Goal: Check status: Check status

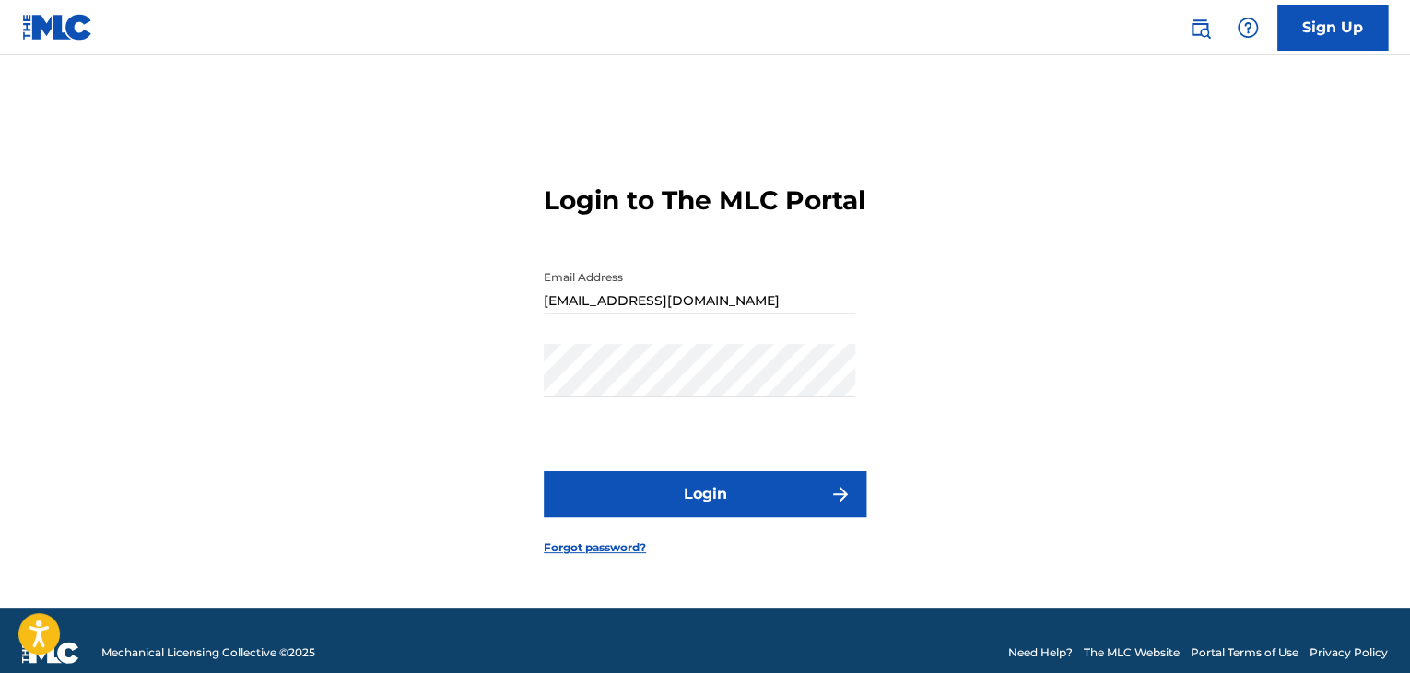
click at [796, 504] on button "Login" at bounding box center [705, 494] width 323 height 46
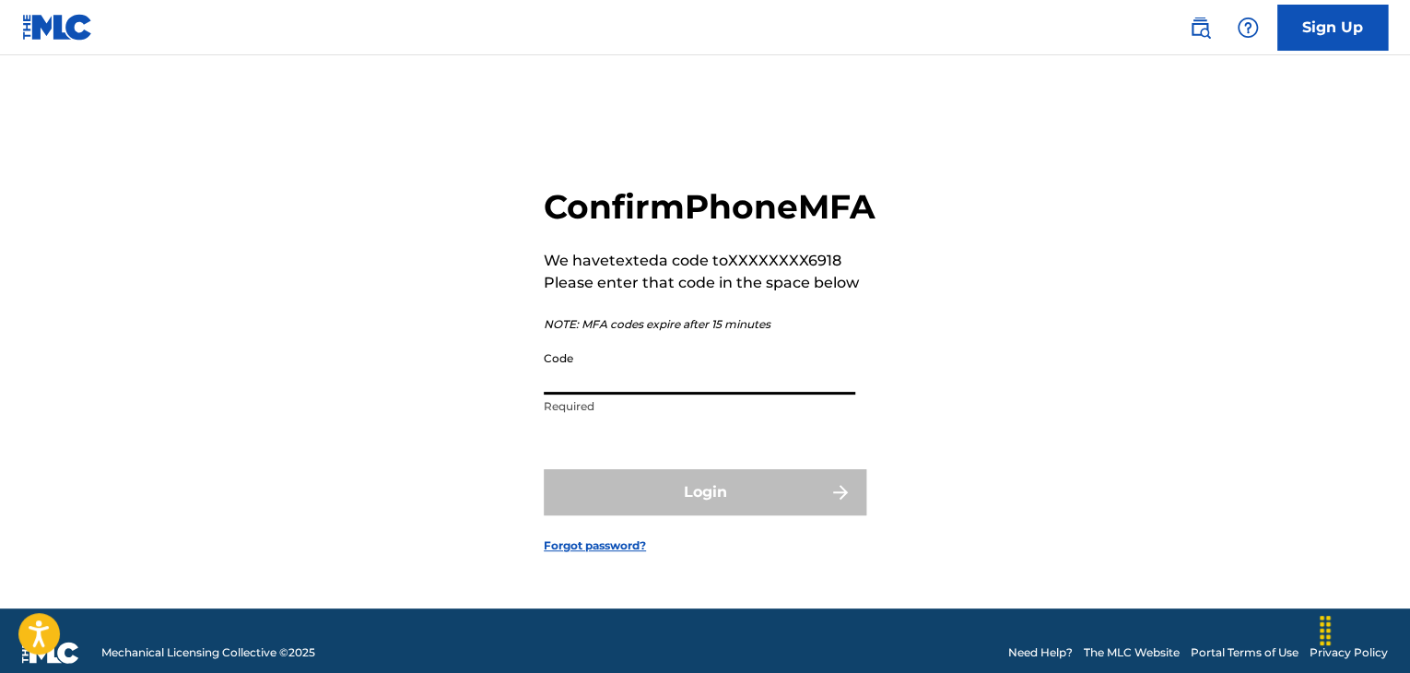
click at [646, 395] on input "Code" at bounding box center [700, 368] width 312 height 53
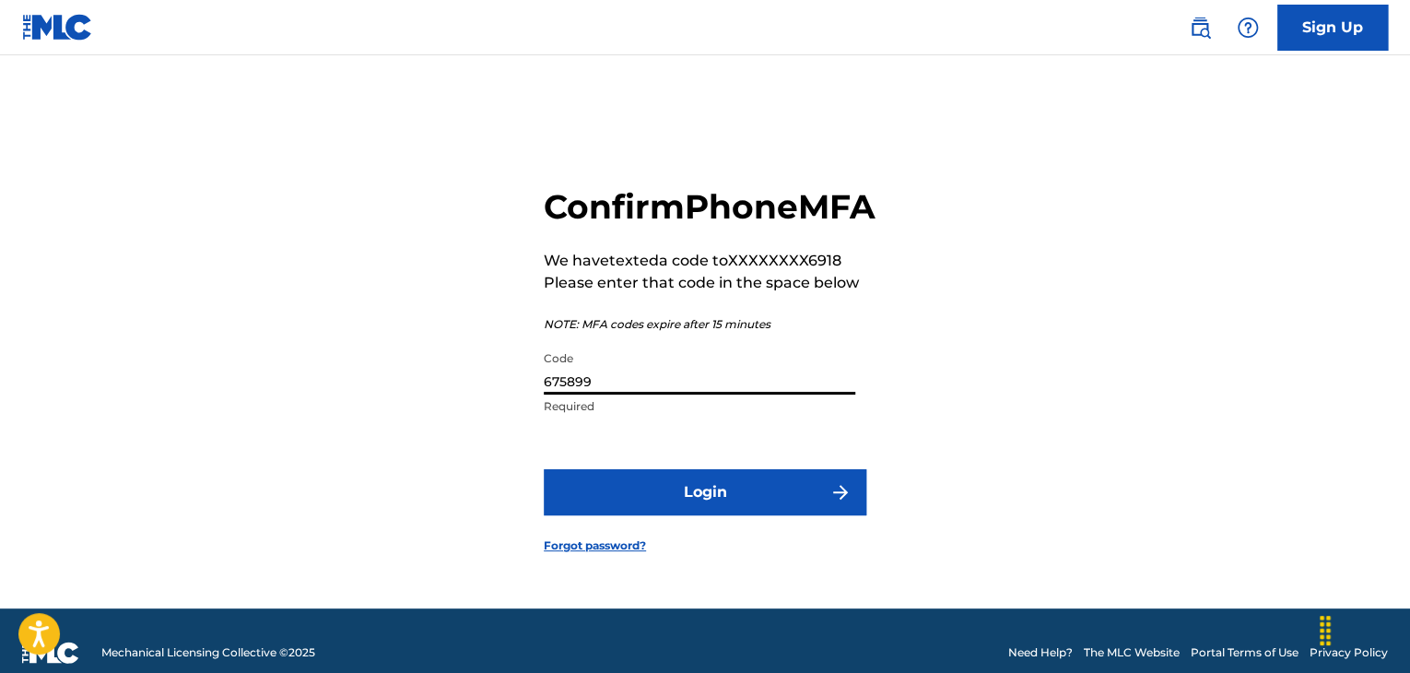
type input "675899"
click at [703, 504] on button "Login" at bounding box center [705, 492] width 323 height 46
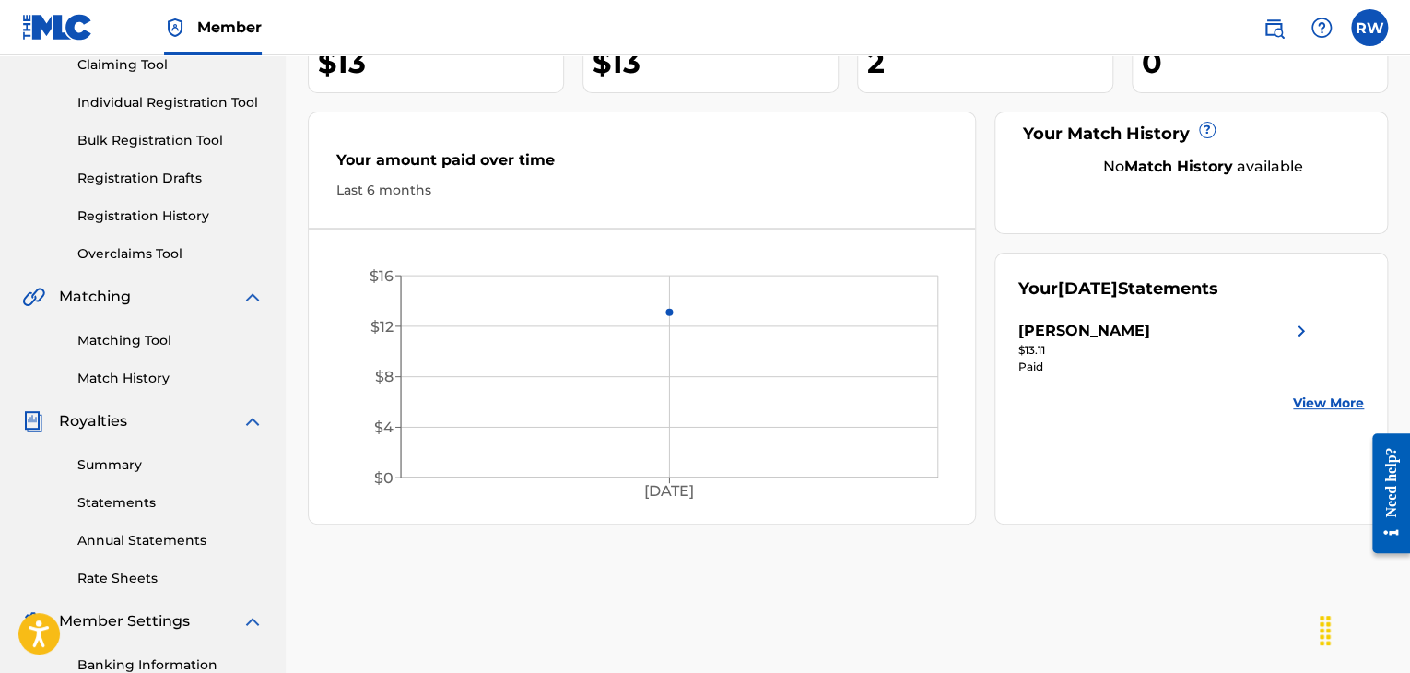
scroll to position [219, 0]
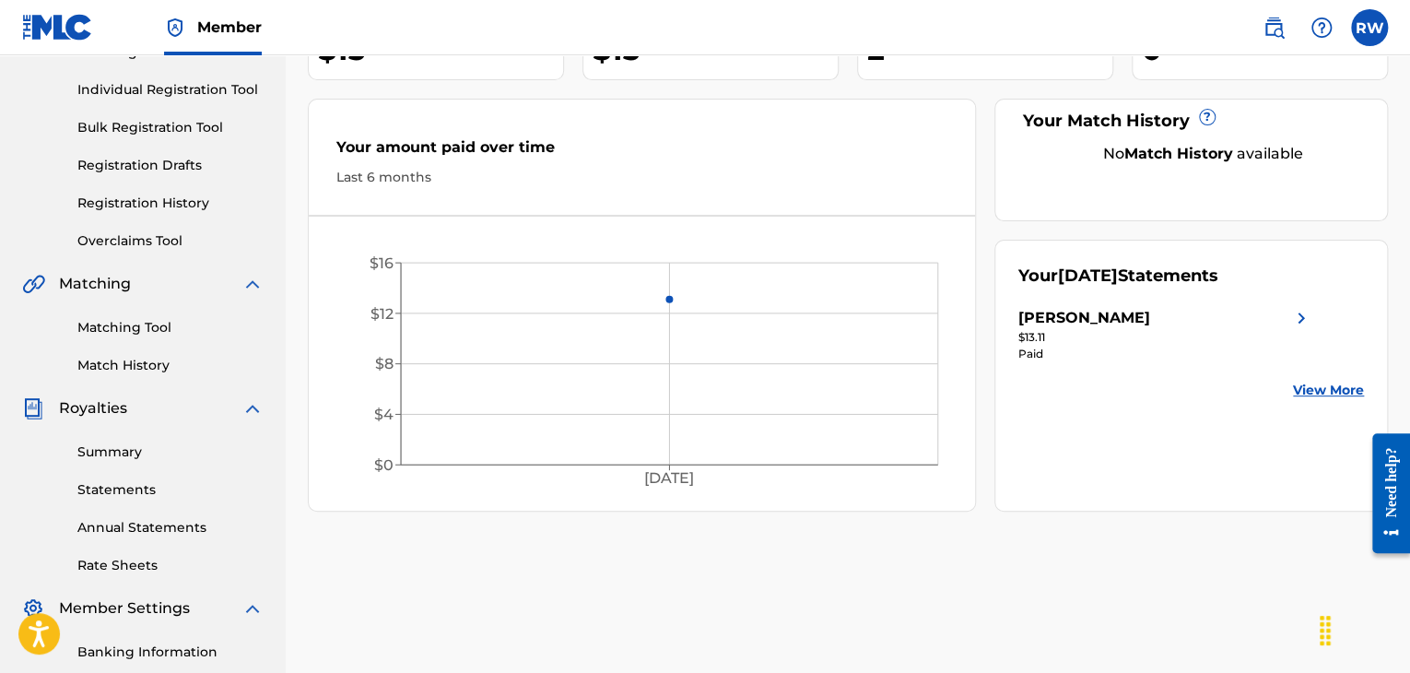
click at [112, 330] on link "Matching Tool" at bounding box center [170, 327] width 186 height 19
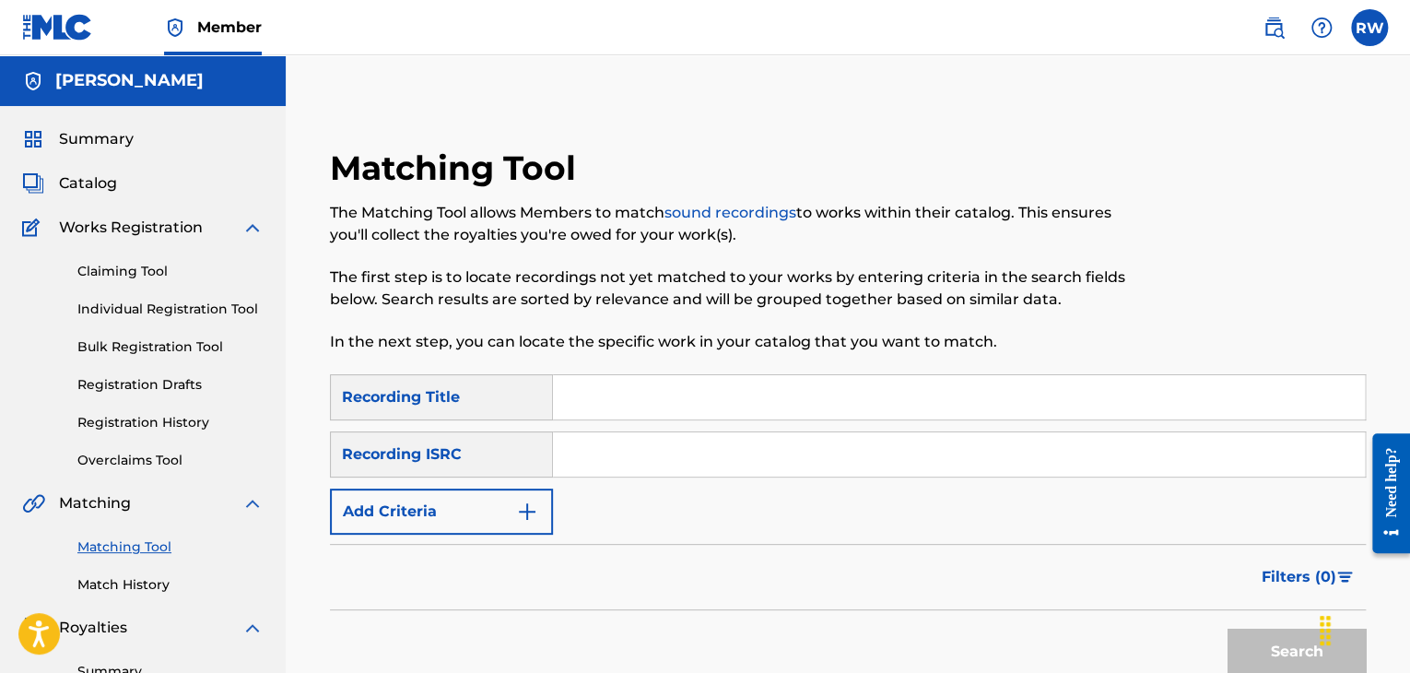
click at [129, 263] on link "Claiming Tool" at bounding box center [170, 271] width 186 height 19
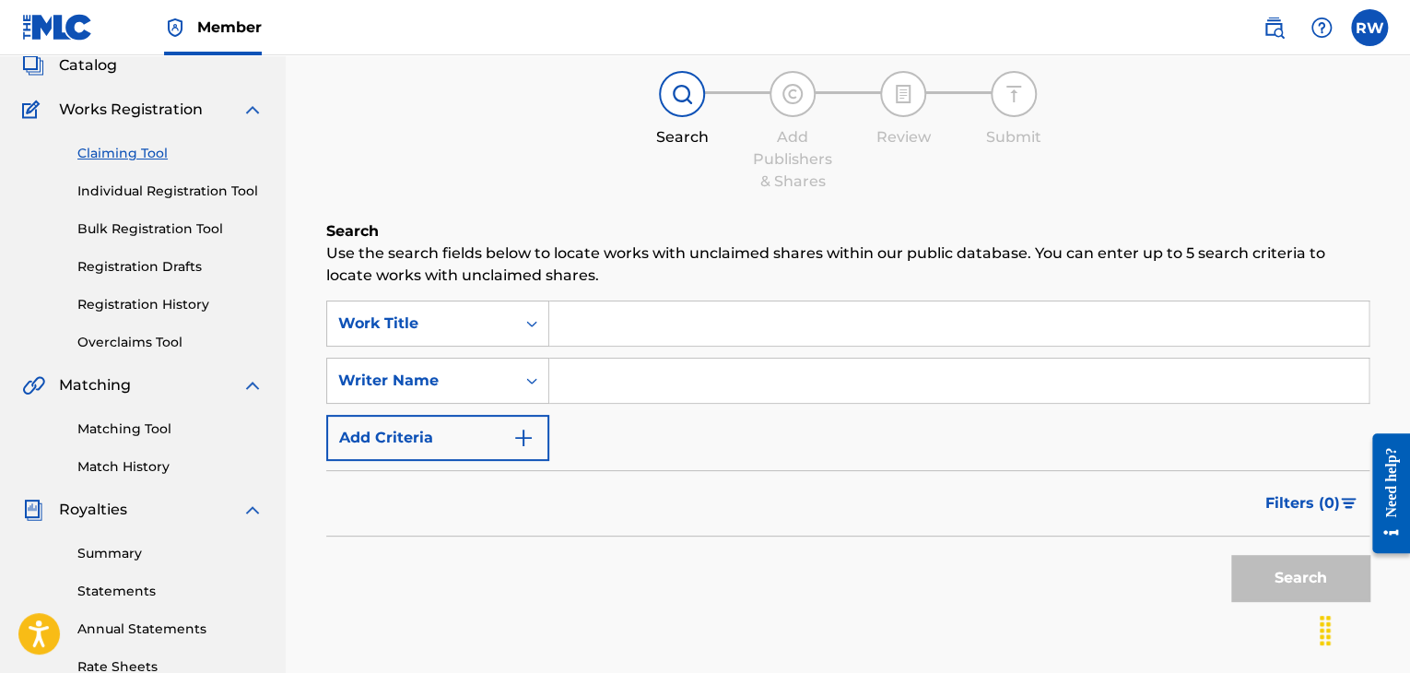
scroll to position [74, 0]
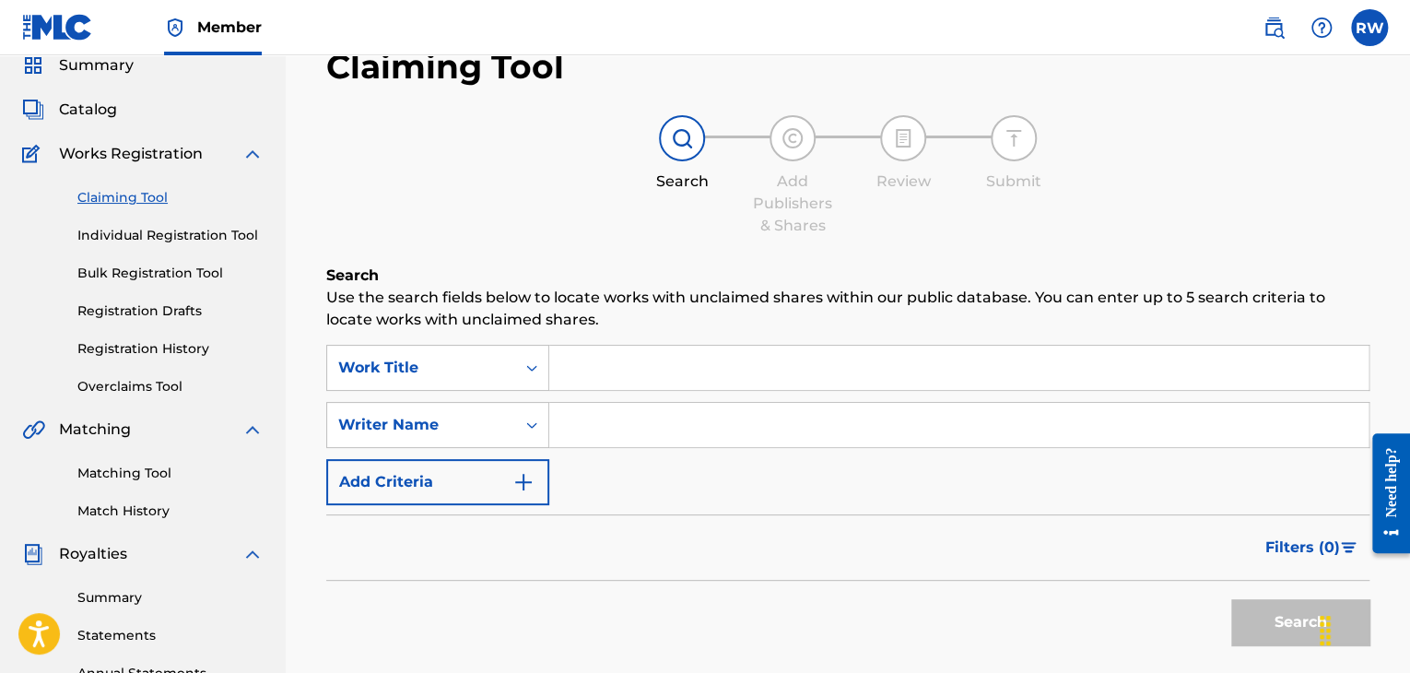
click at [757, 378] on input "Search Form" at bounding box center [959, 368] width 820 height 44
type input "o"
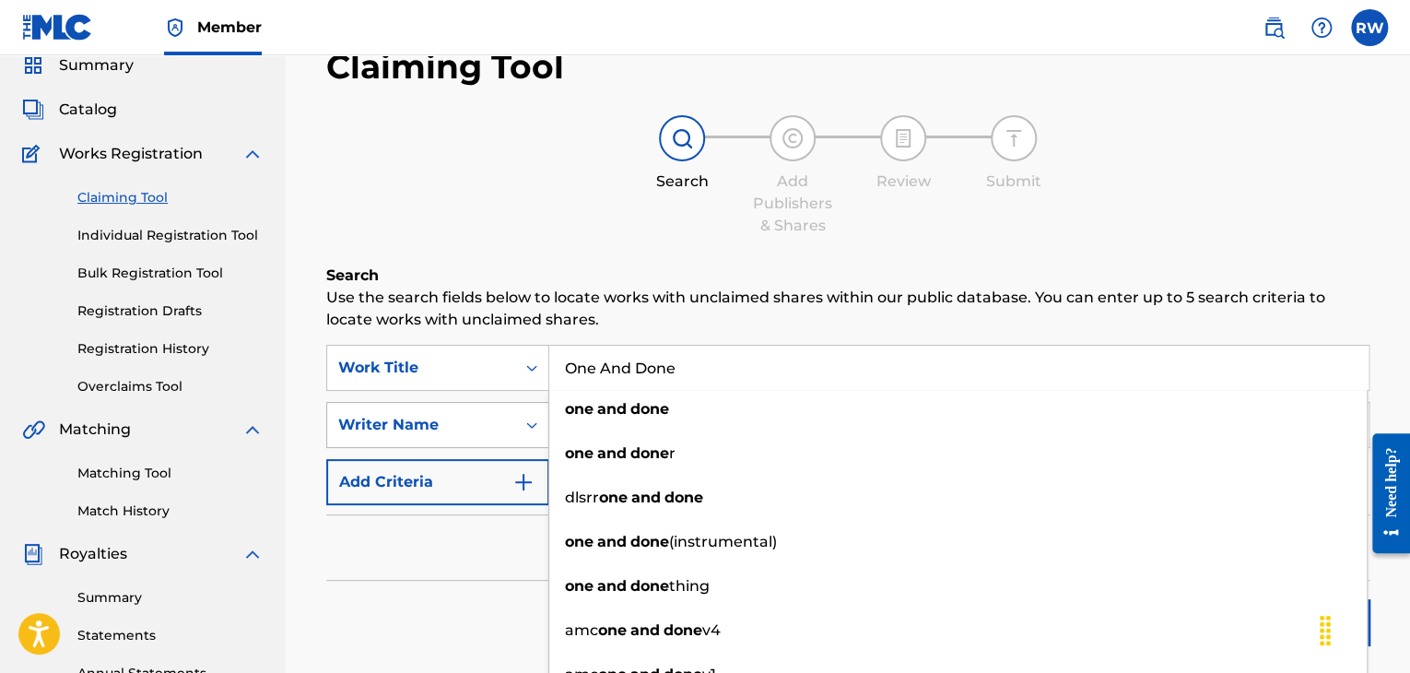
type input "One And Done"
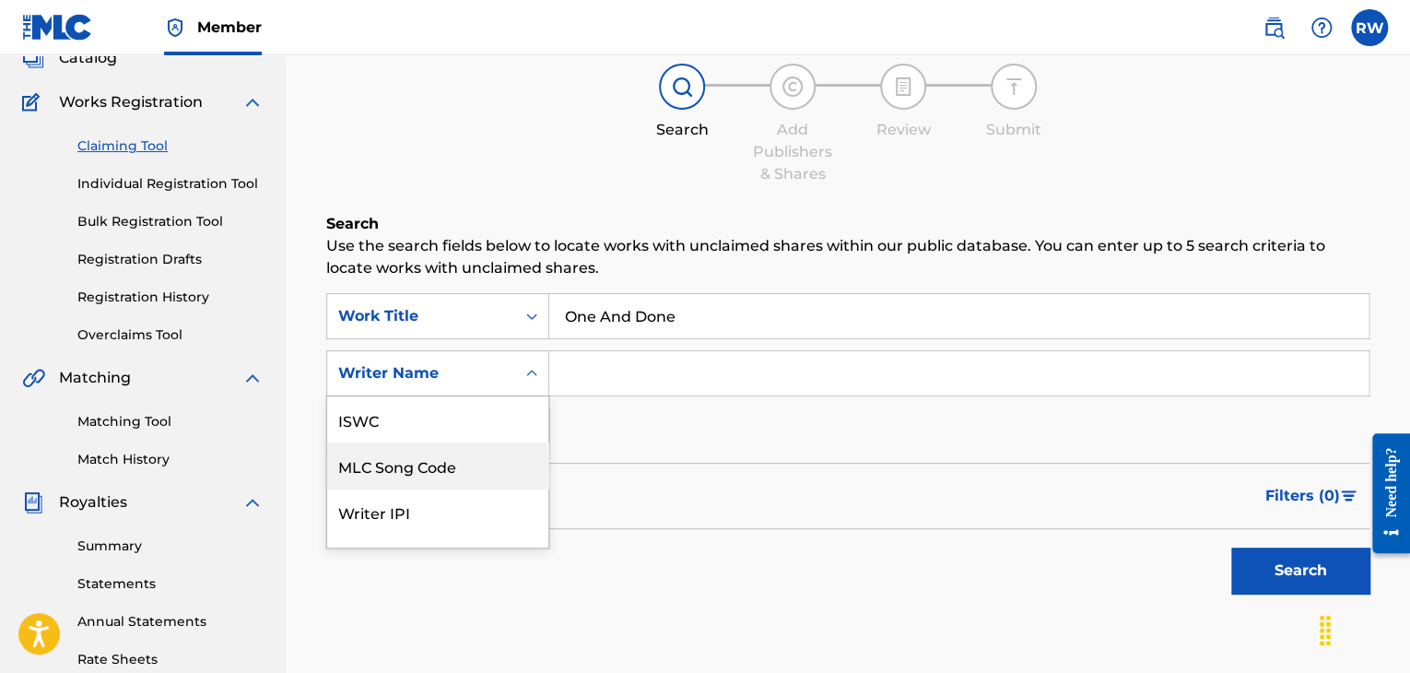
scroll to position [46, 0]
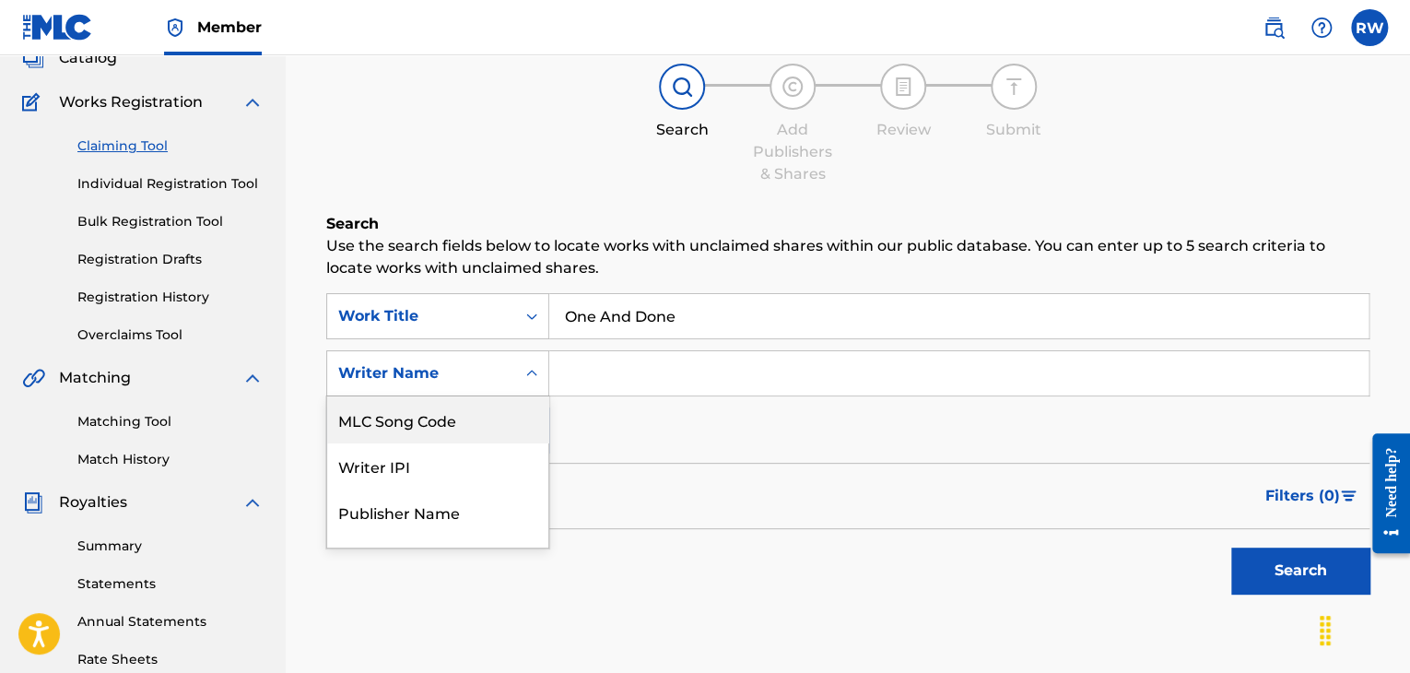
click at [526, 396] on div "7 results available. Use Up and Down to choose options, press Enter to select t…" at bounding box center [437, 373] width 223 height 46
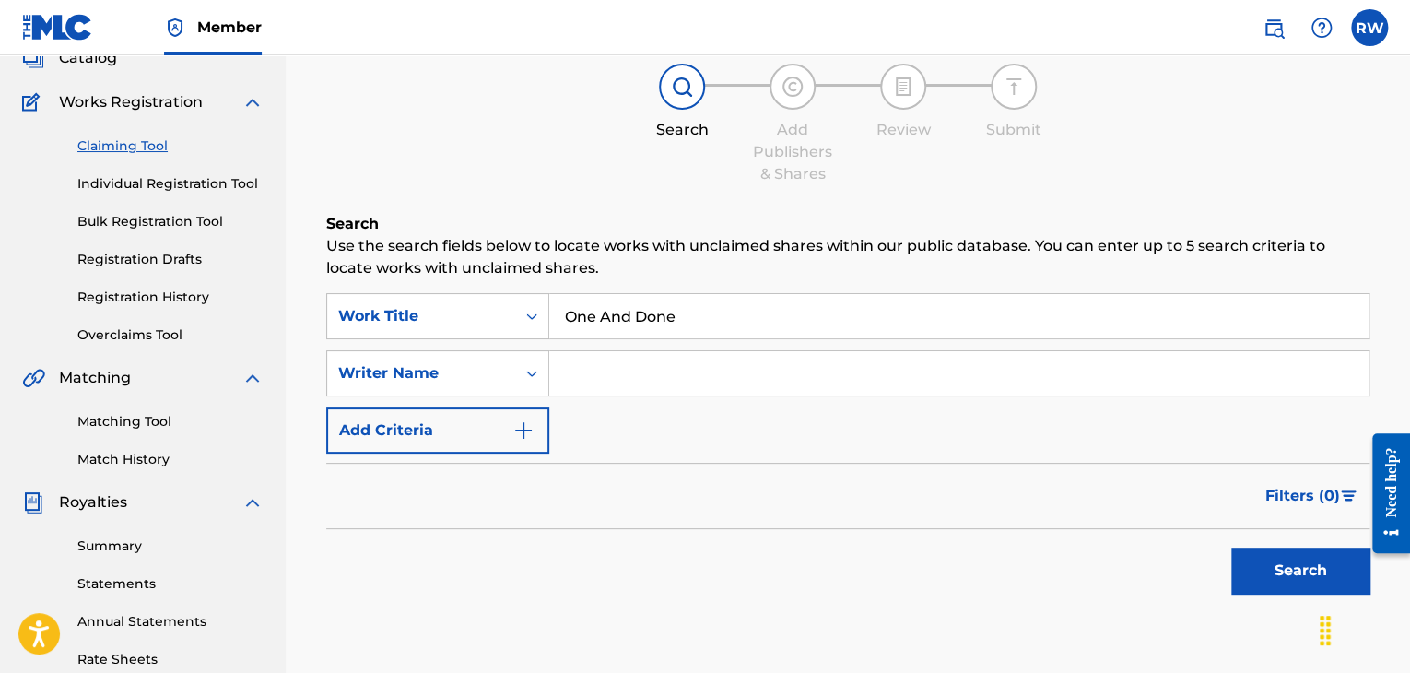
click at [650, 375] on input "Search Form" at bounding box center [959, 373] width 820 height 44
type input "[PERSON_NAME]"
click at [96, 64] on span "Catalog" at bounding box center [88, 58] width 58 height 22
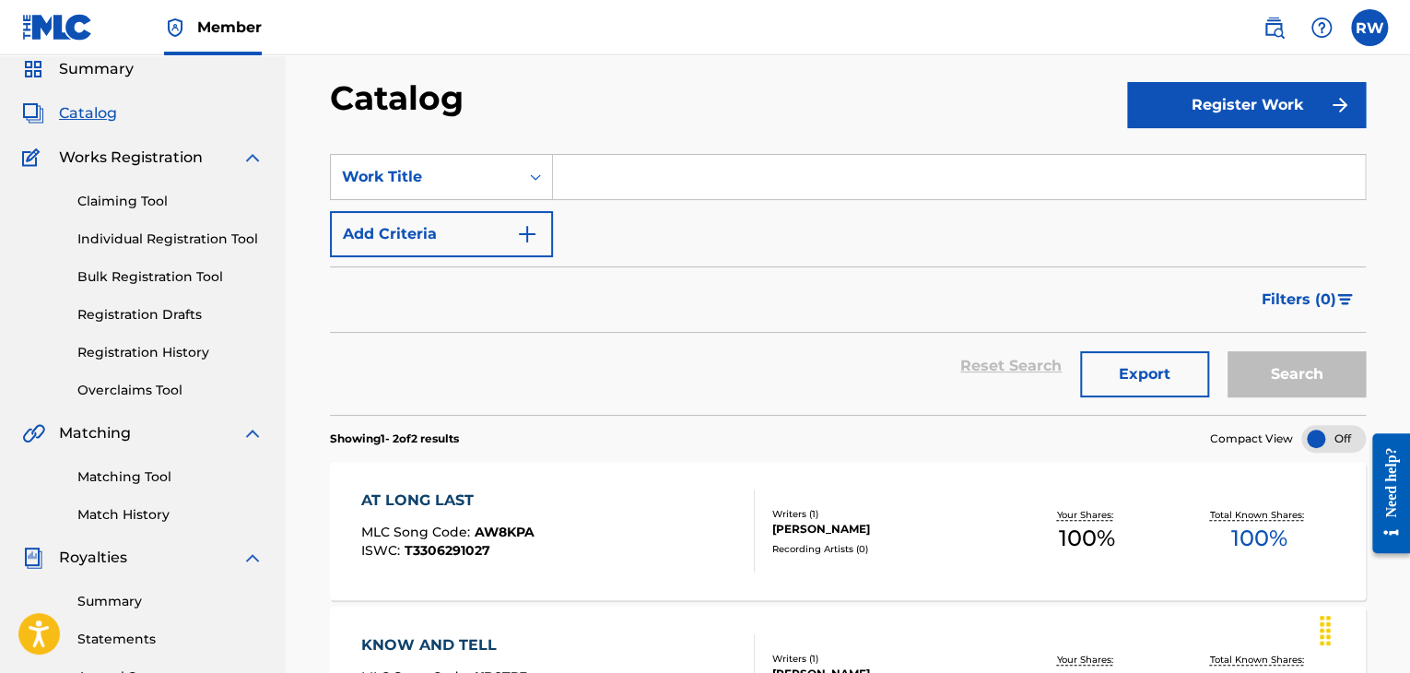
scroll to position [33, 0]
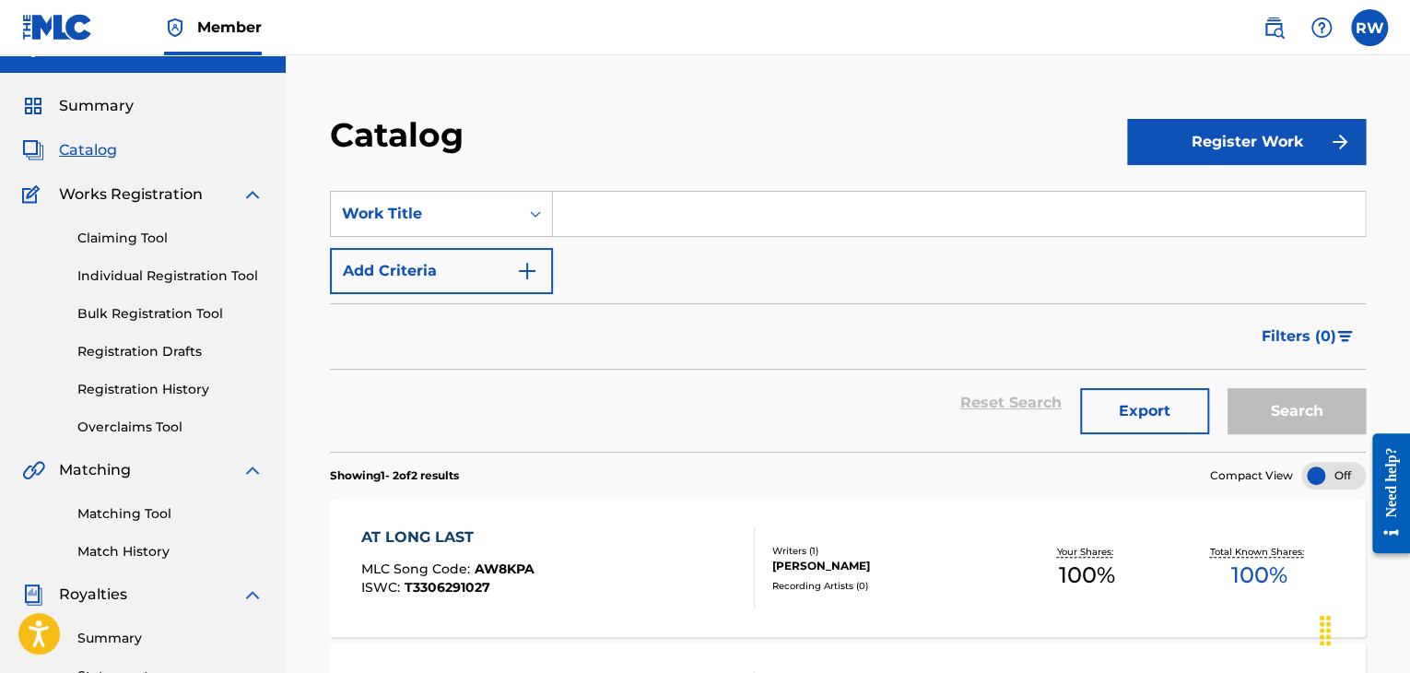
click at [124, 388] on link "Registration History" at bounding box center [170, 389] width 186 height 19
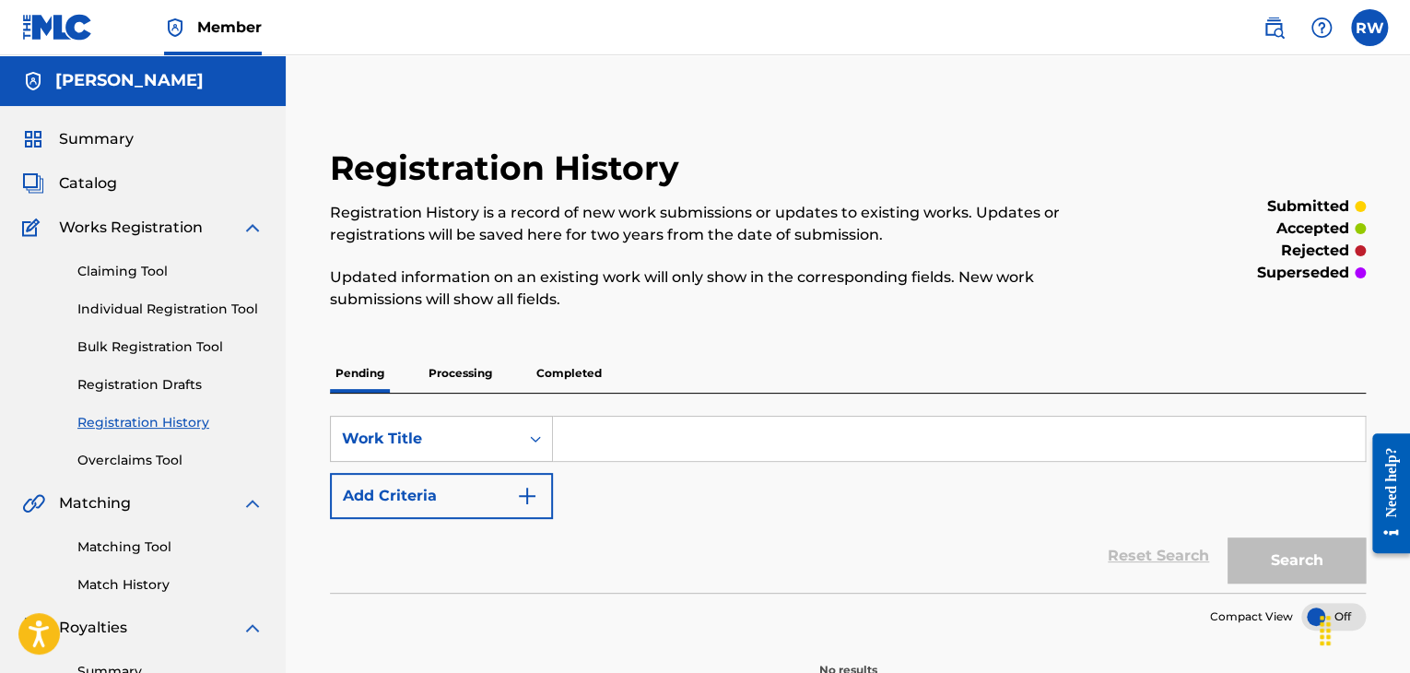
click at [641, 425] on input "Search Form" at bounding box center [959, 439] width 812 height 44
type input "One And Done"
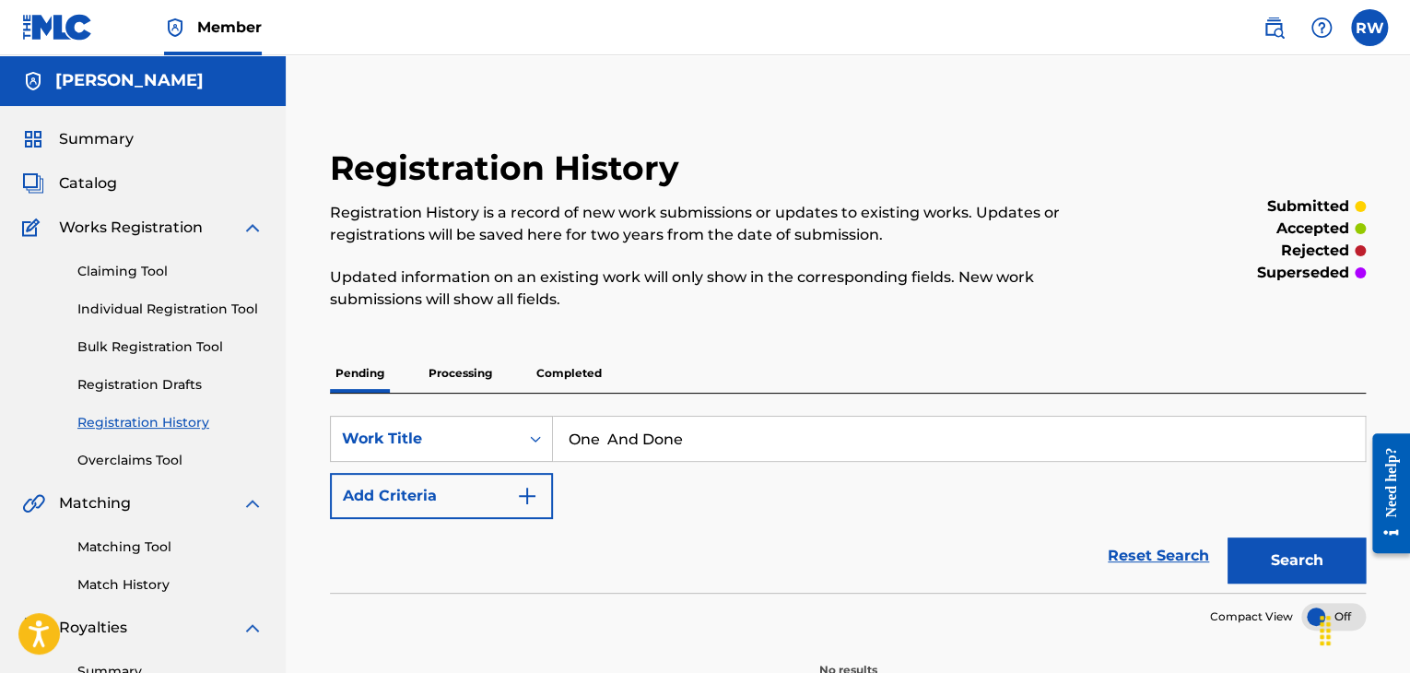
click at [525, 498] on img "Search Form" at bounding box center [527, 496] width 22 height 22
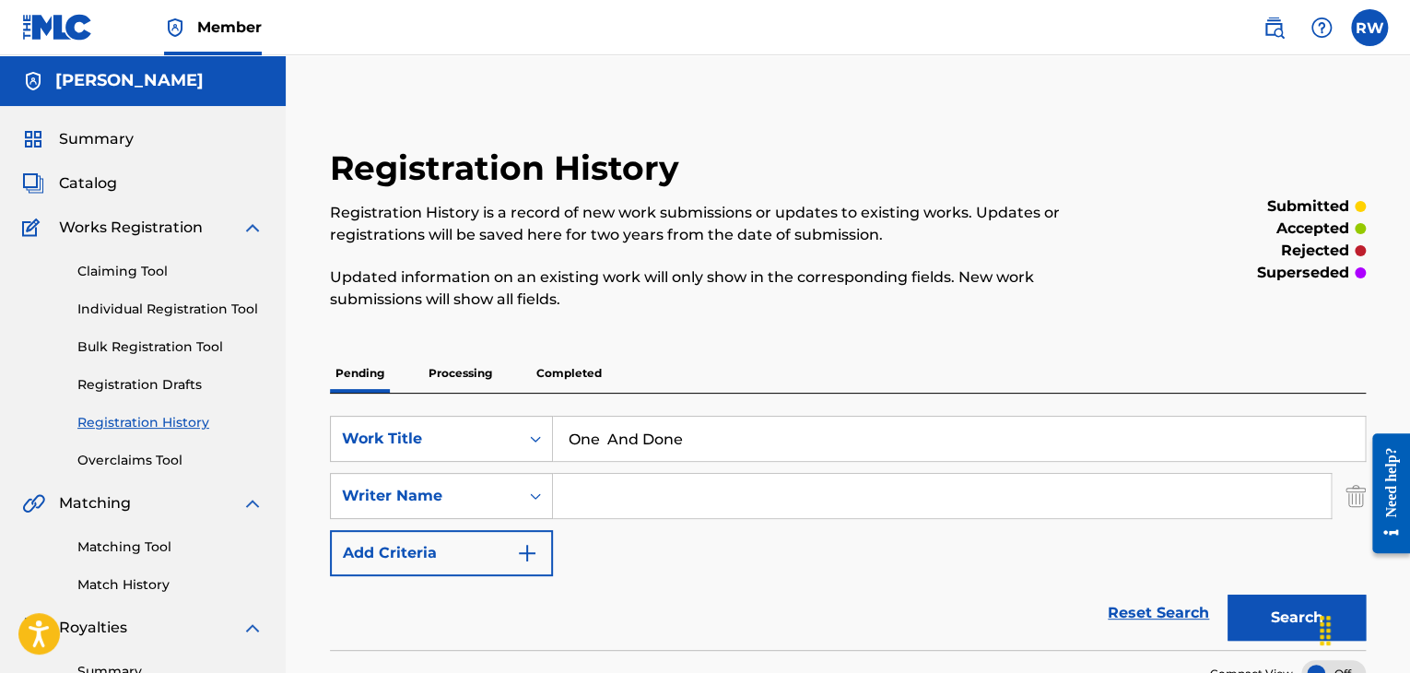
click at [588, 499] on input "Search Form" at bounding box center [942, 496] width 778 height 44
type input "[PERSON_NAME]"
click at [527, 546] on img "Search Form" at bounding box center [527, 553] width 22 height 22
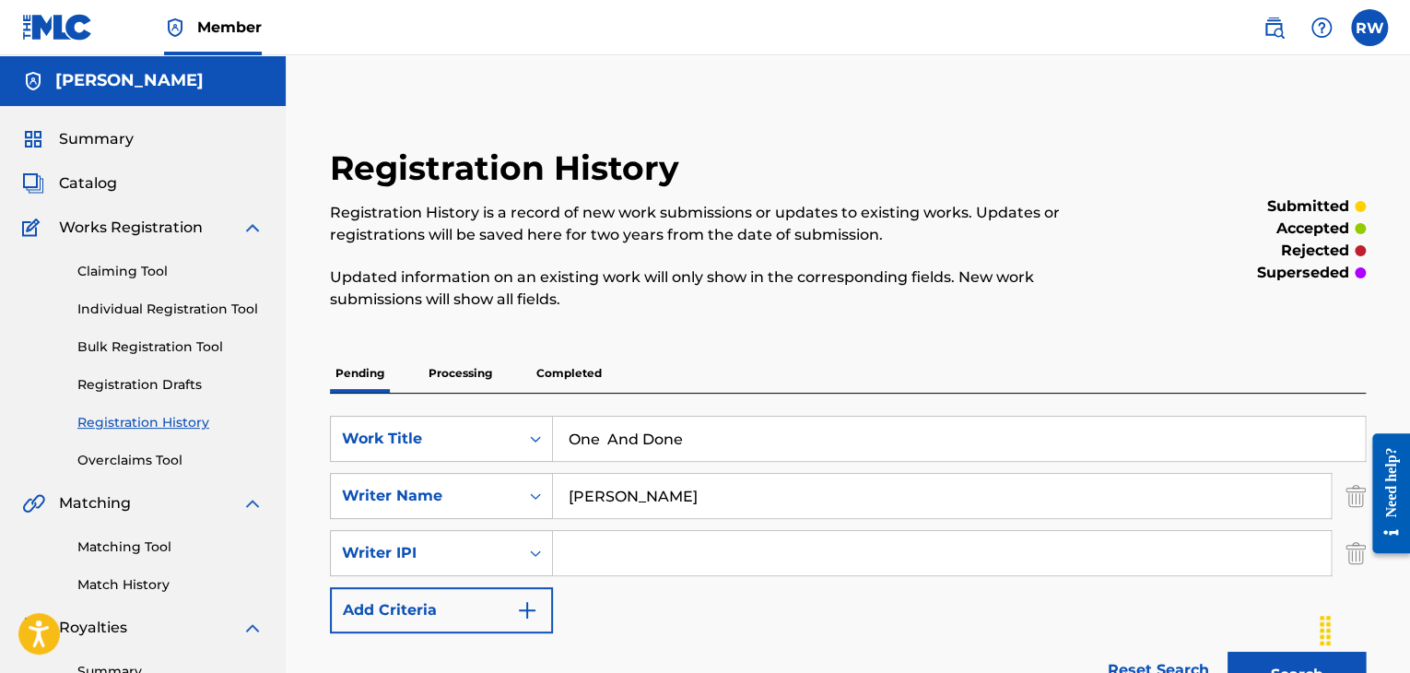
click at [601, 554] on input "Search Form" at bounding box center [942, 553] width 778 height 44
type input "00696781380"
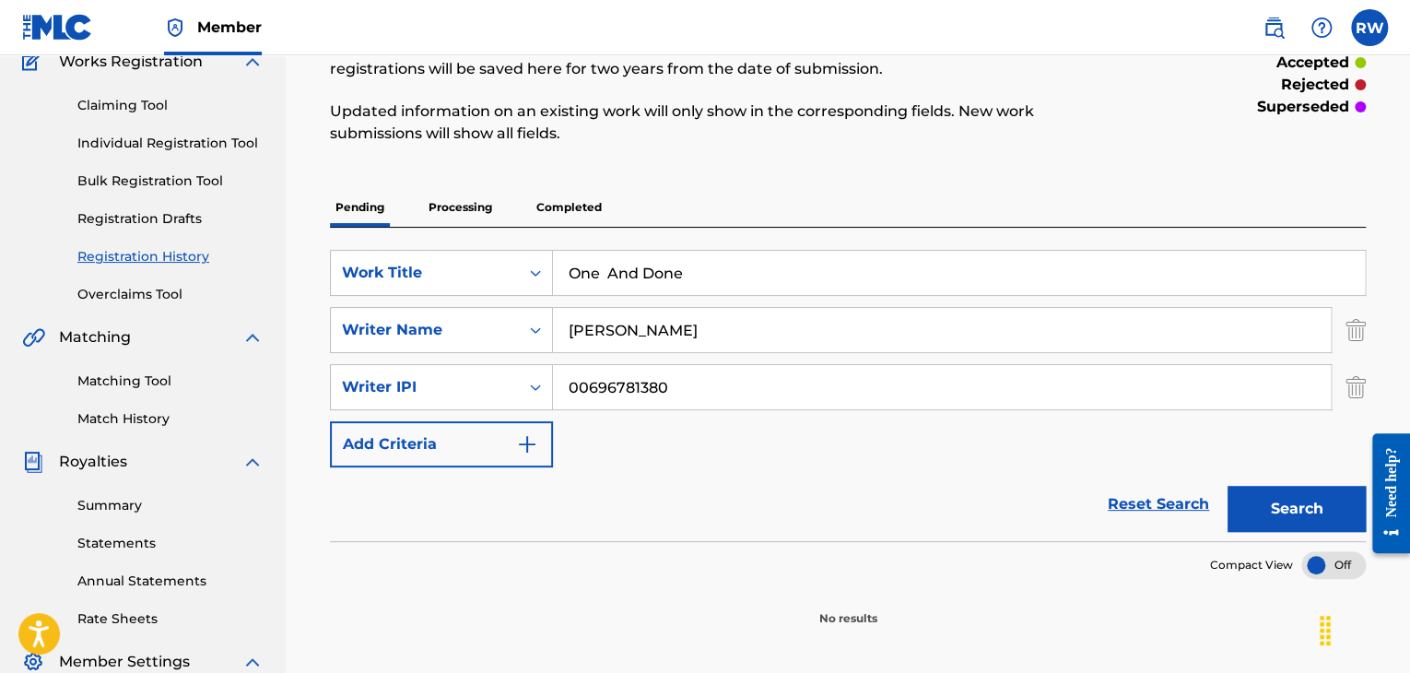
scroll to position [193, 0]
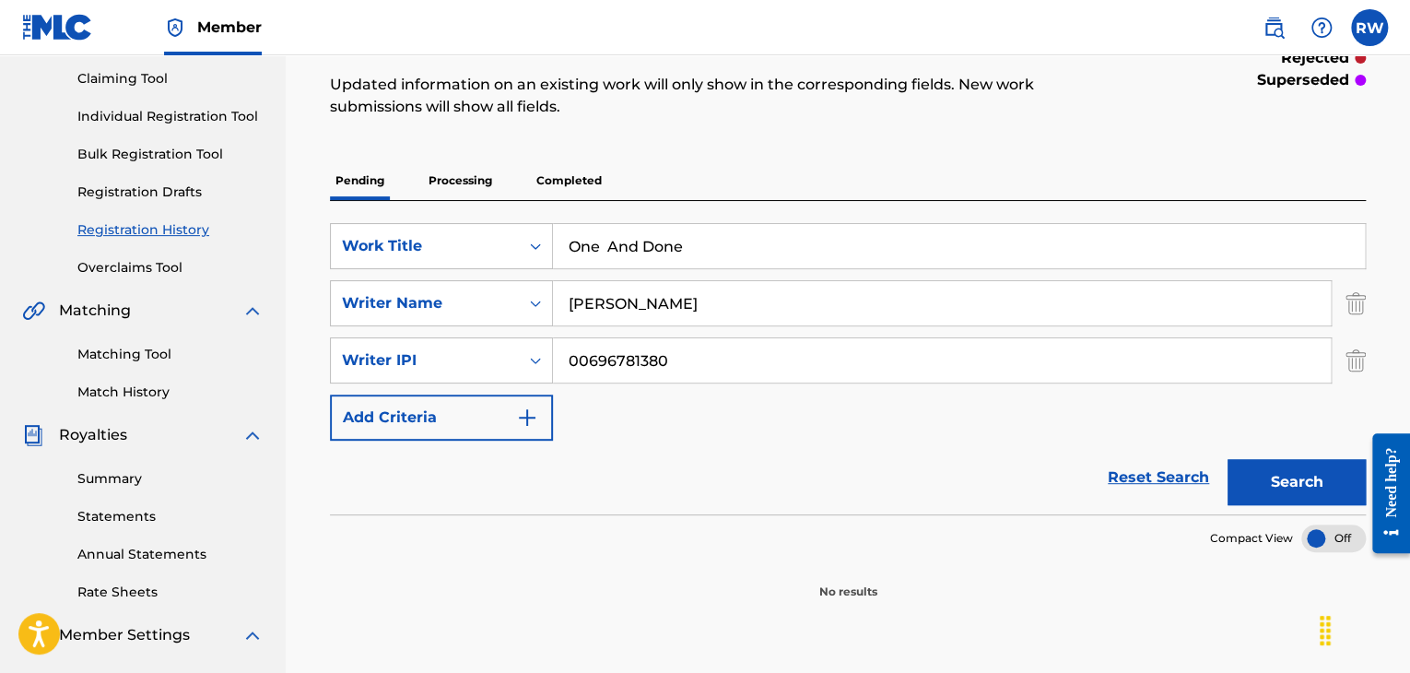
click at [534, 419] on img "Search Form" at bounding box center [527, 418] width 22 height 22
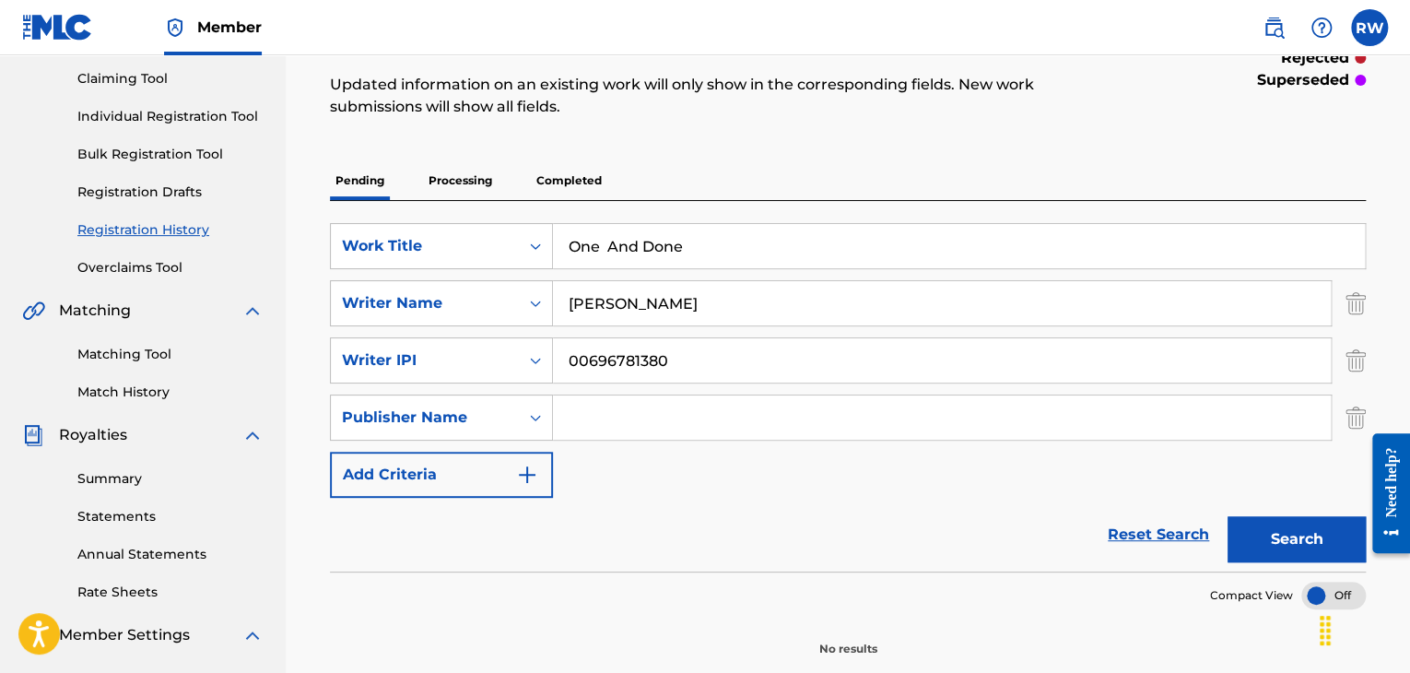
click at [601, 413] on input "Search Form" at bounding box center [942, 417] width 778 height 44
type input "[PERSON_NAME]"
click at [527, 474] on img "Search Form" at bounding box center [527, 475] width 22 height 22
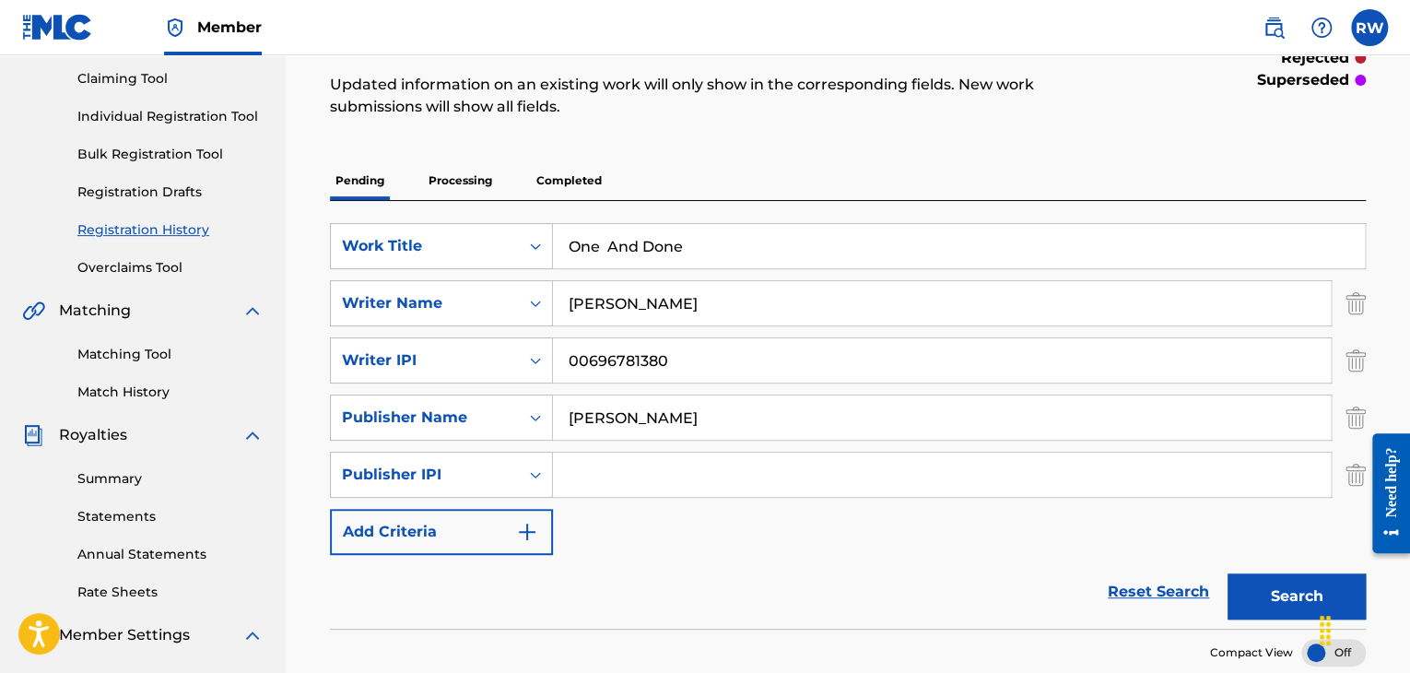
click at [627, 477] on input "Search Form" at bounding box center [942, 475] width 778 height 44
type input "P475T1"
click at [1268, 595] on button "Search" at bounding box center [1297, 596] width 138 height 46
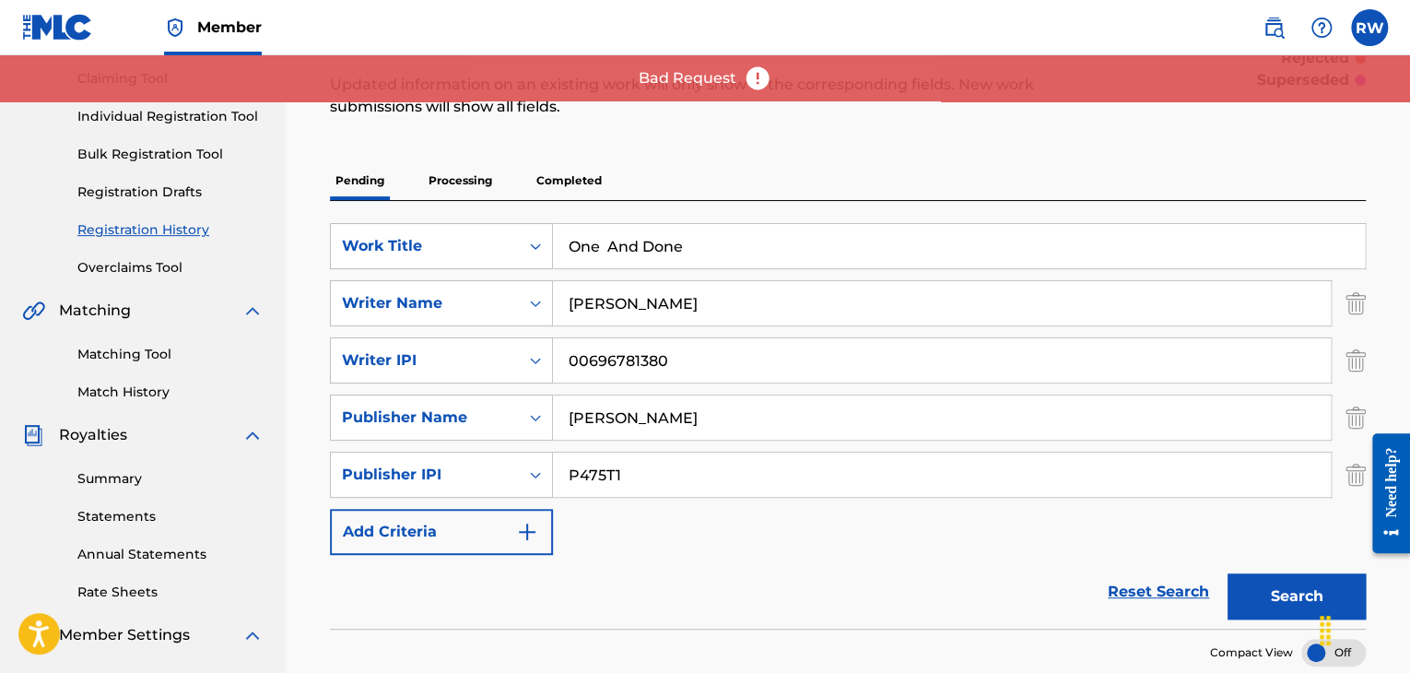
click at [755, 81] on img at bounding box center [758, 79] width 28 height 28
